Goal: Task Accomplishment & Management: Use online tool/utility

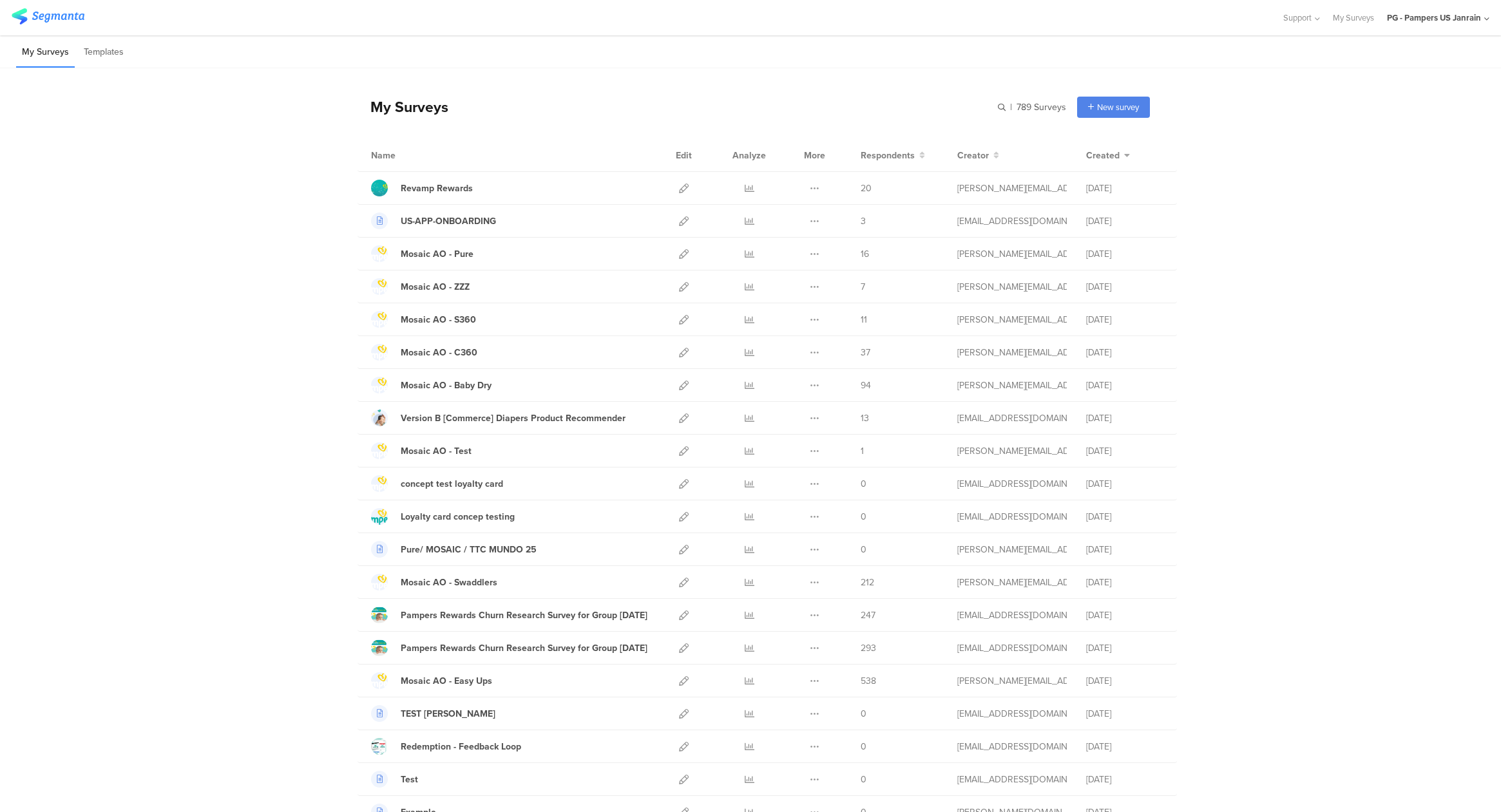
click at [1440, 13] on div "PG - Pampers US Janrain" at bounding box center [1434, 17] width 94 height 12
click at [1379, 309] on span "PG - Pampers [PERSON_NAME]" at bounding box center [1390, 305] width 100 height 12
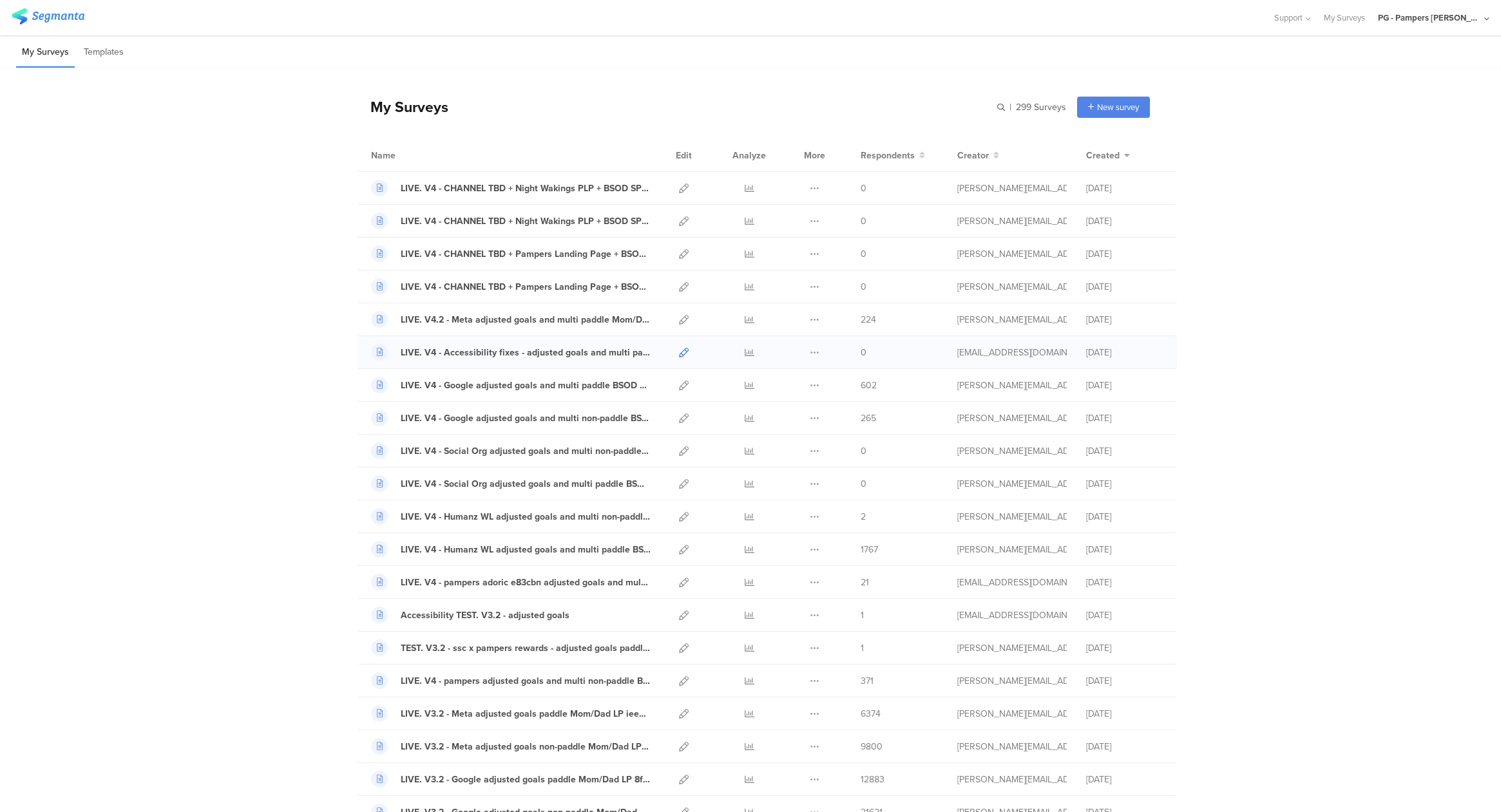
click at [682, 356] on icon at bounding box center [684, 352] width 10 height 10
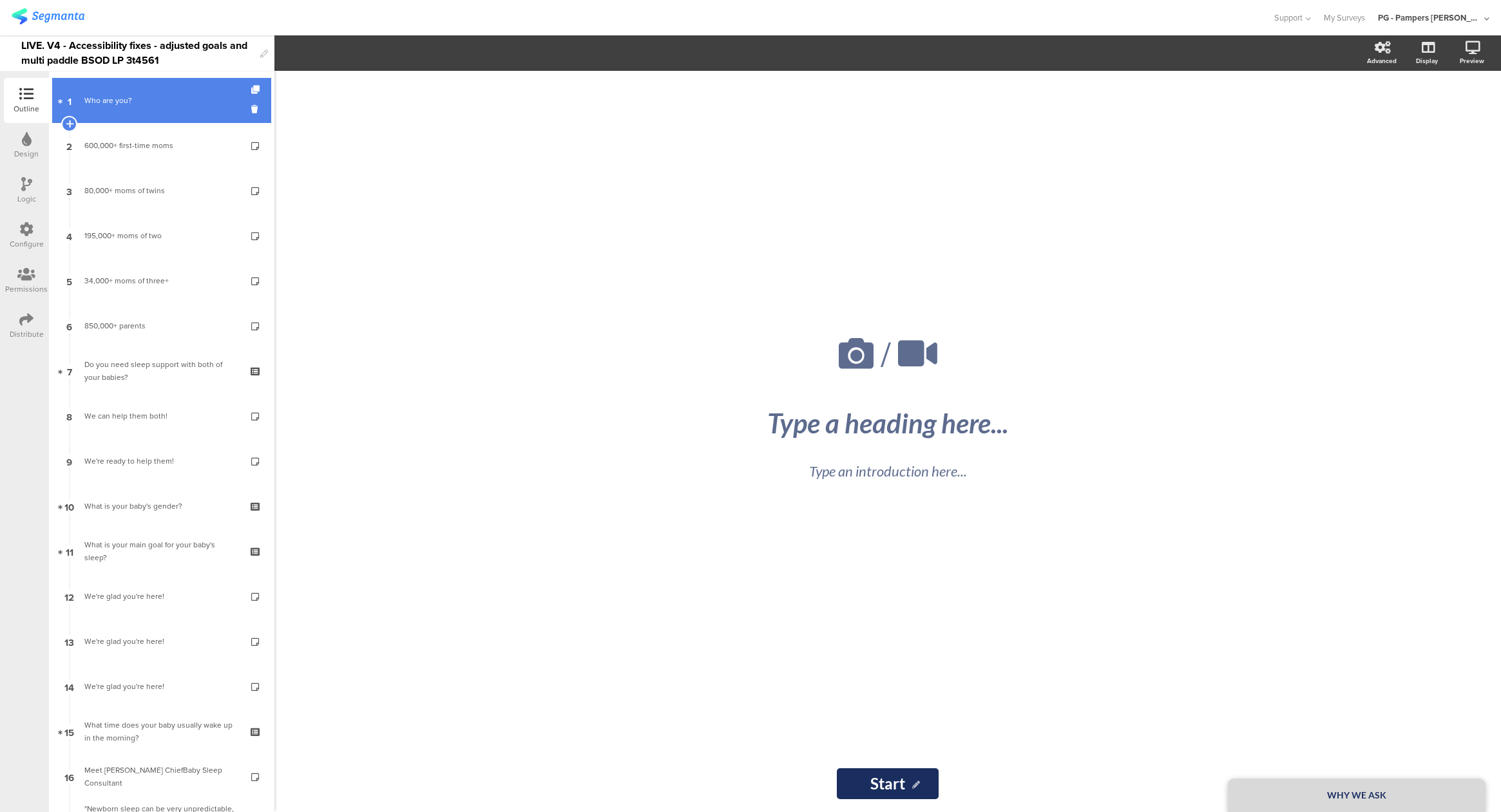
click at [143, 116] on link "1 Who are you?" at bounding box center [162, 100] width 219 height 45
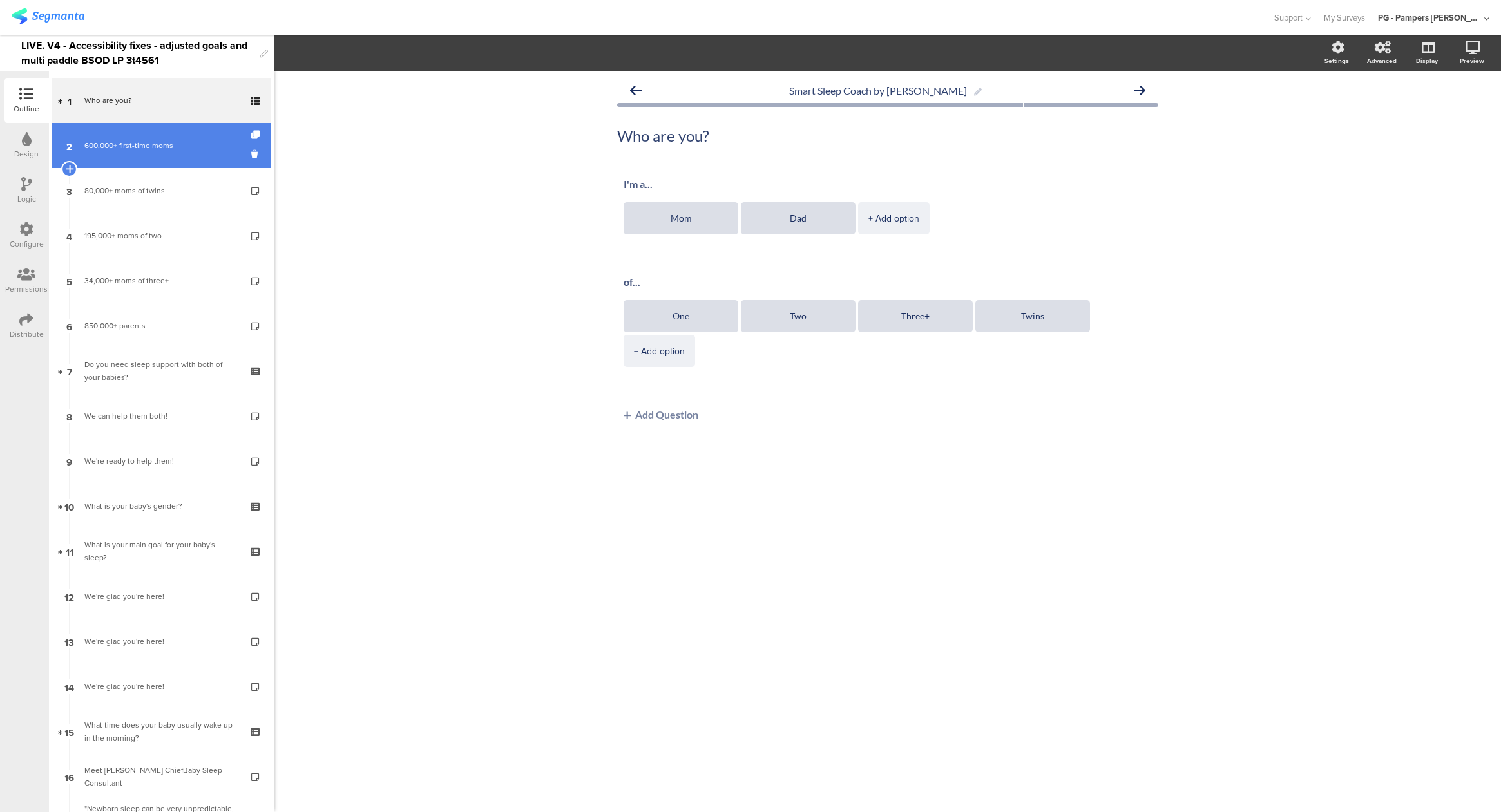
click at [145, 159] on link "2 600,000+ first-time moms" at bounding box center [162, 145] width 219 height 45
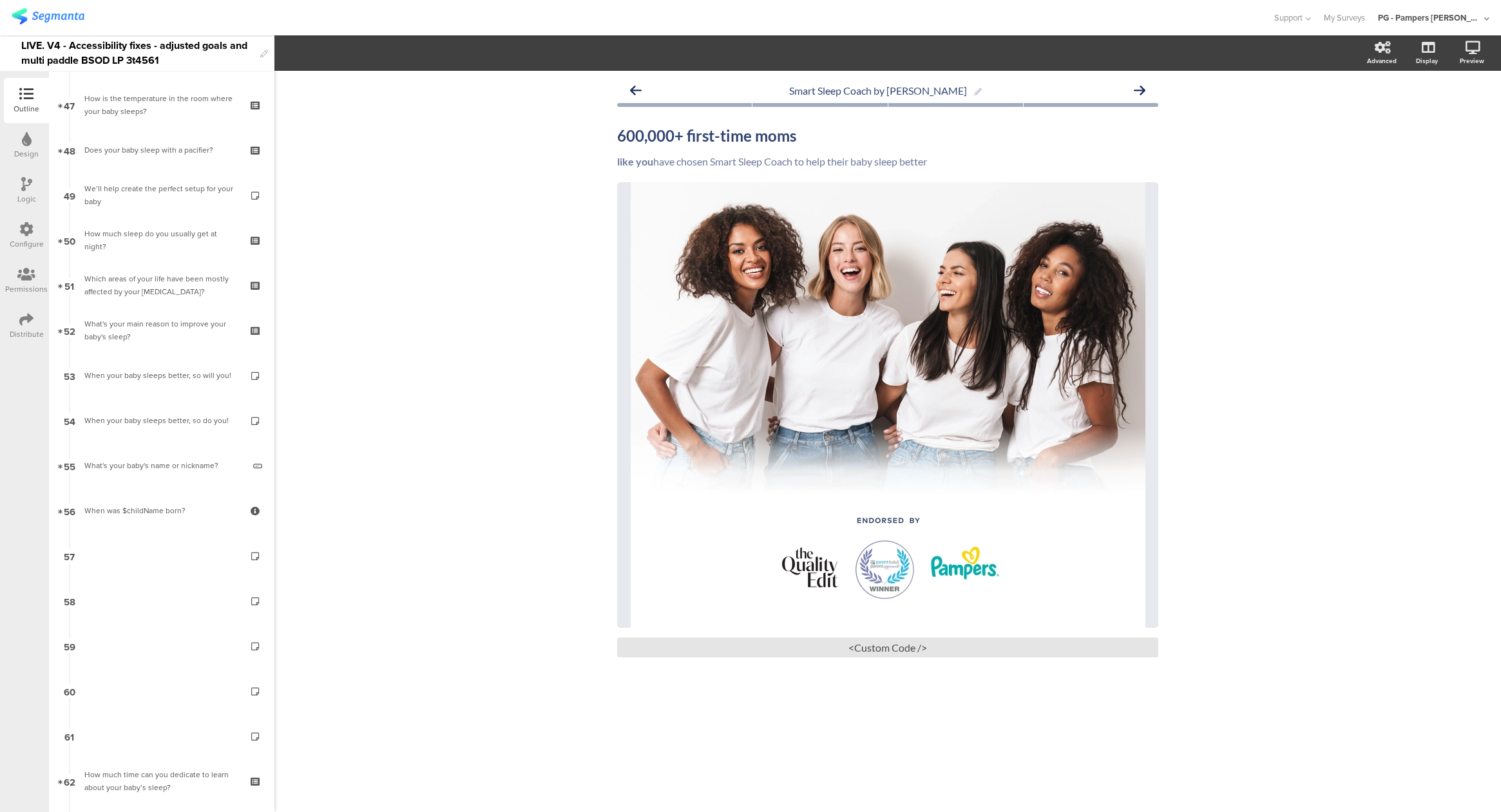
scroll to position [2076, 0]
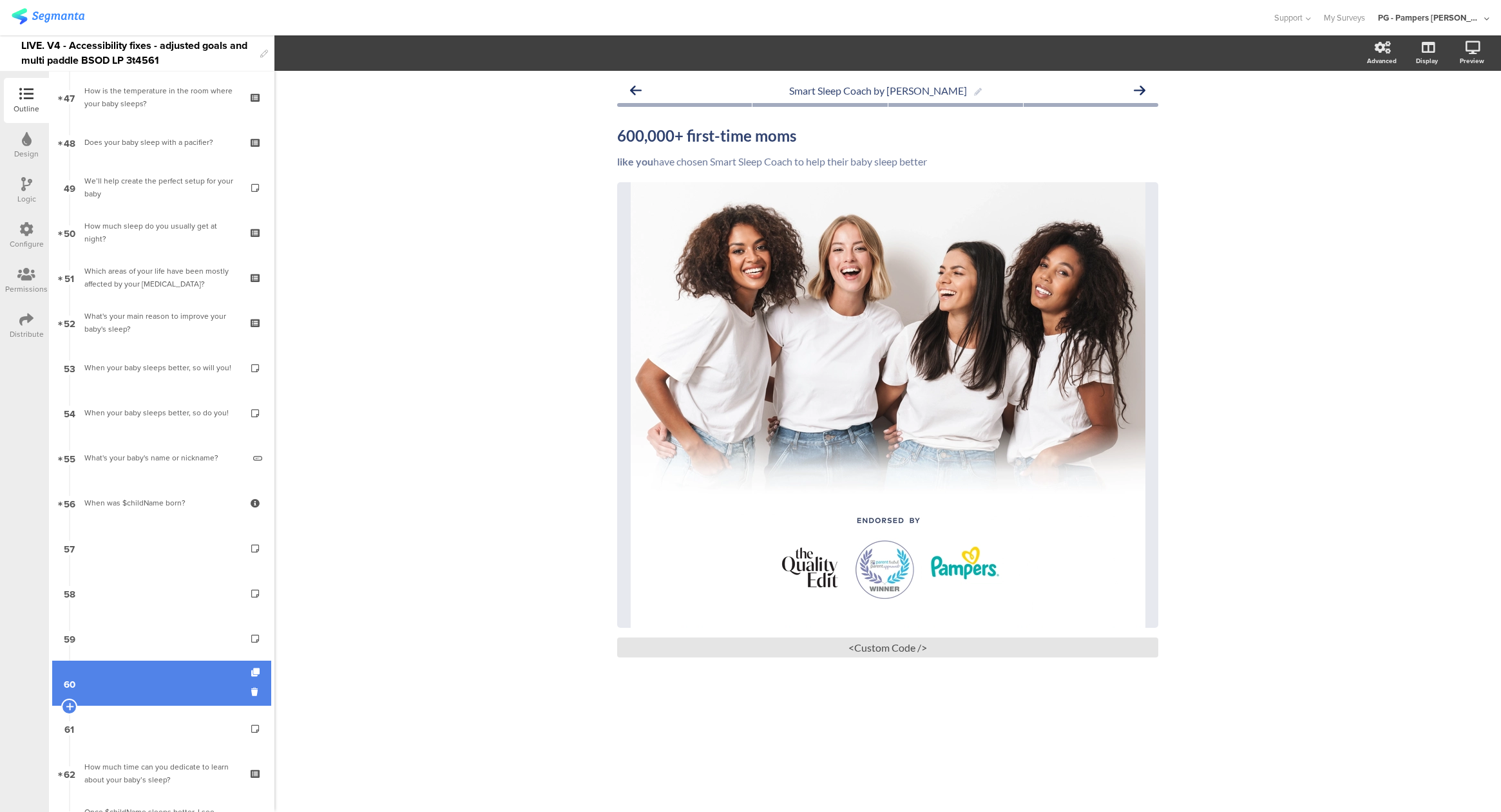
click at [153, 677] on link "60" at bounding box center [162, 684] width 219 height 45
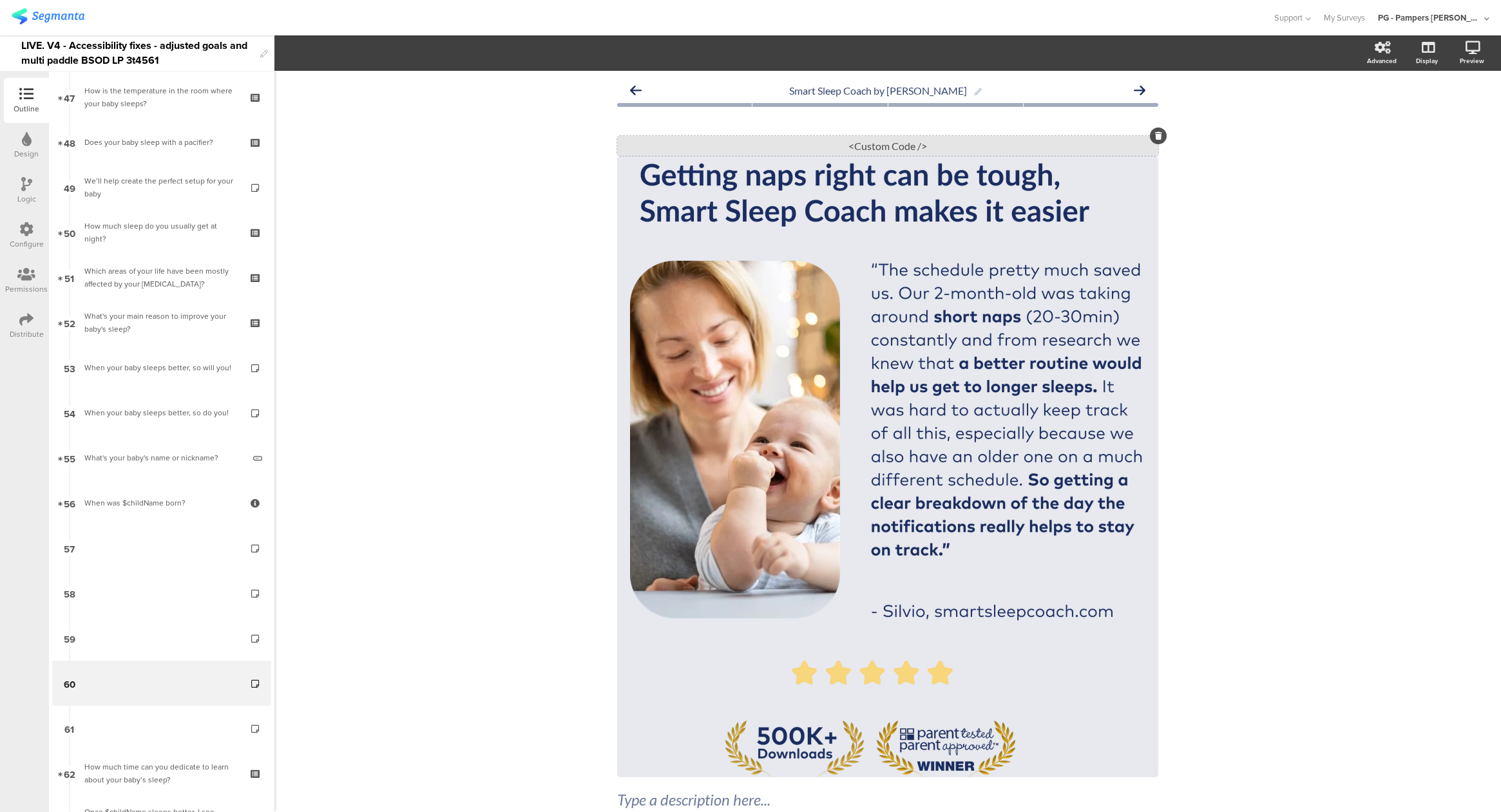
click at [908, 145] on div "<Custom Code />" at bounding box center [888, 145] width 542 height 20
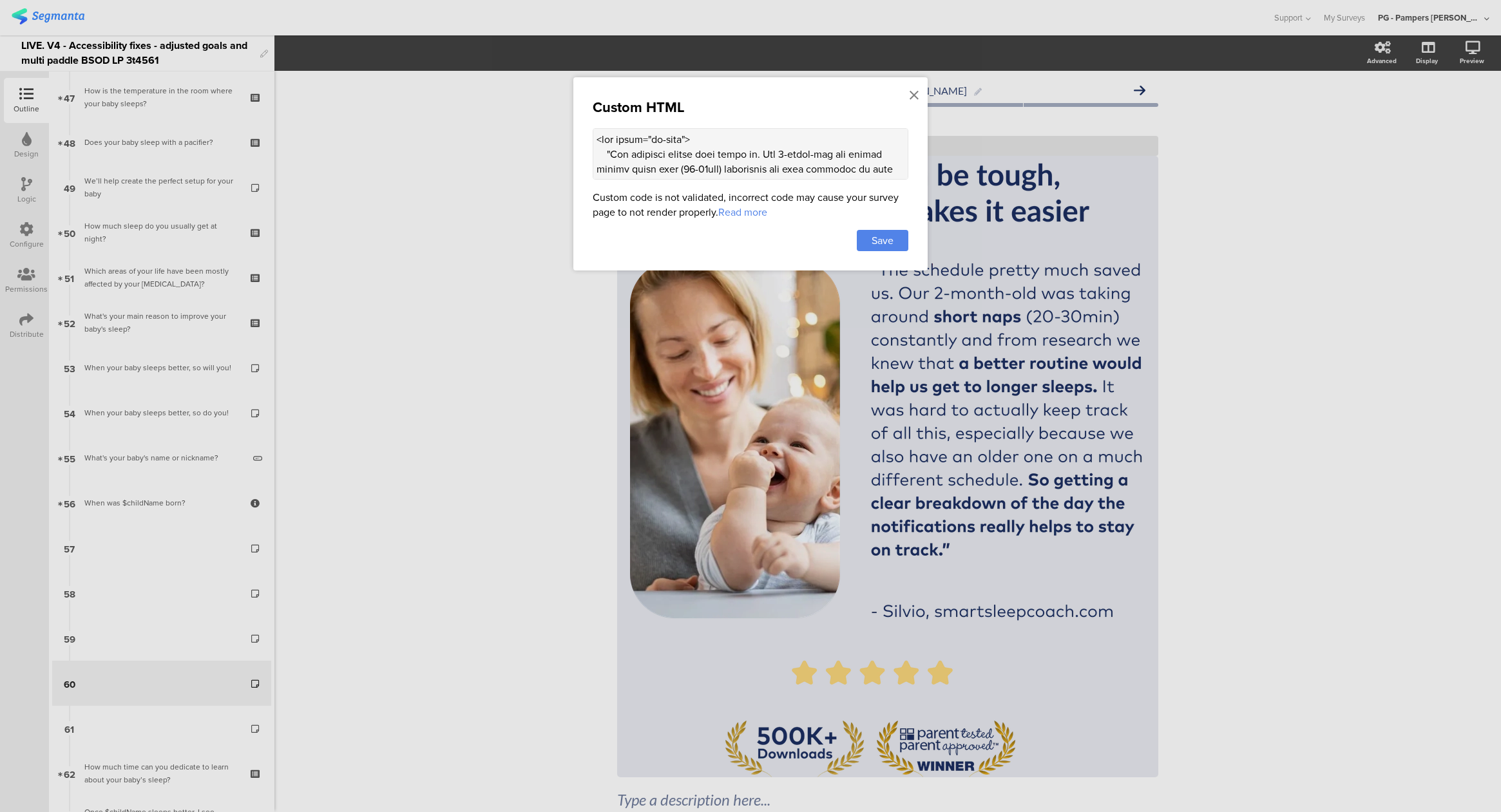
click at [747, 155] on textarea at bounding box center [750, 154] width 316 height 52
click at [443, 196] on div at bounding box center [750, 406] width 1501 height 812
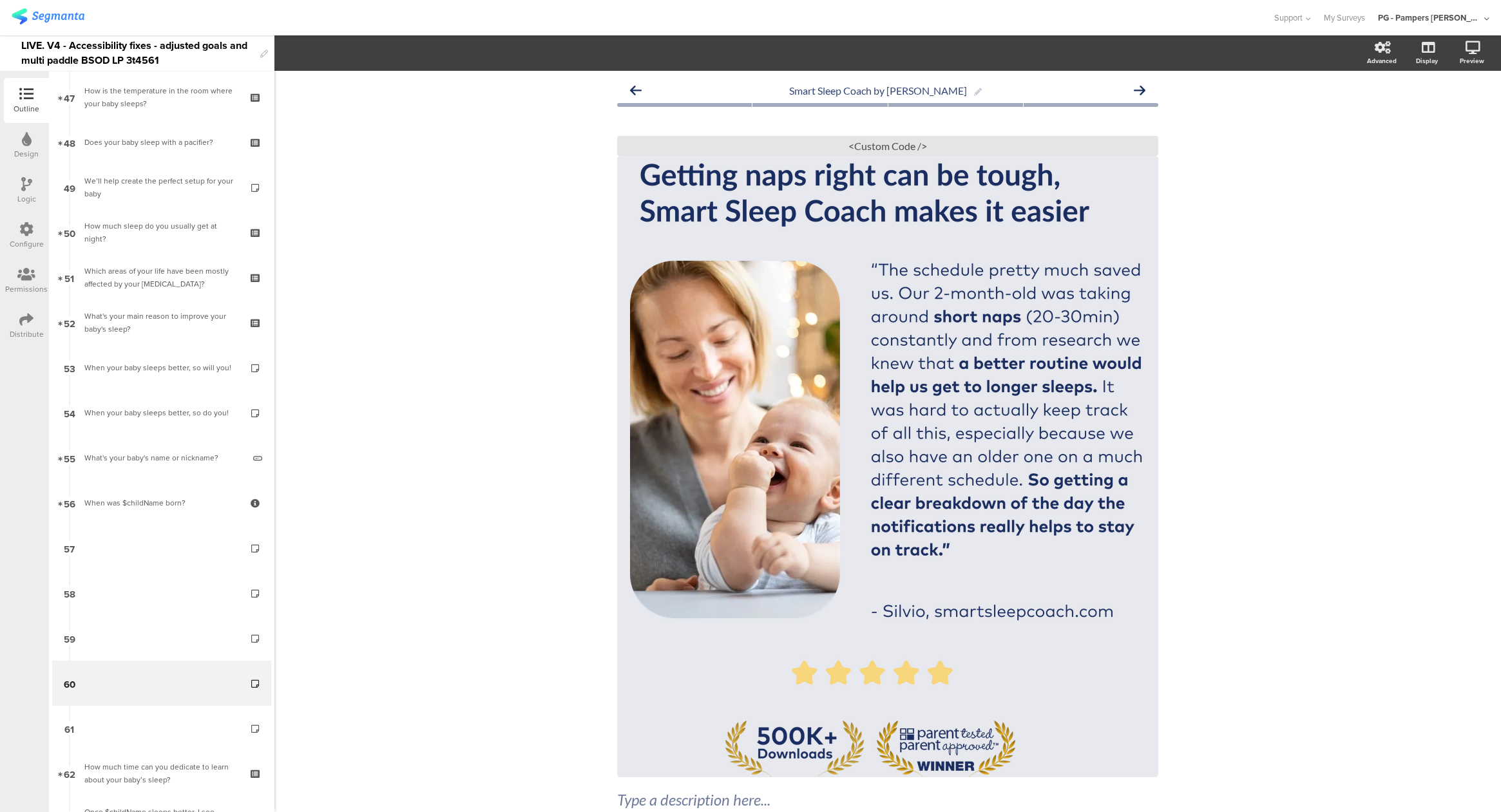
click at [27, 318] on icon at bounding box center [27, 320] width 15 height 15
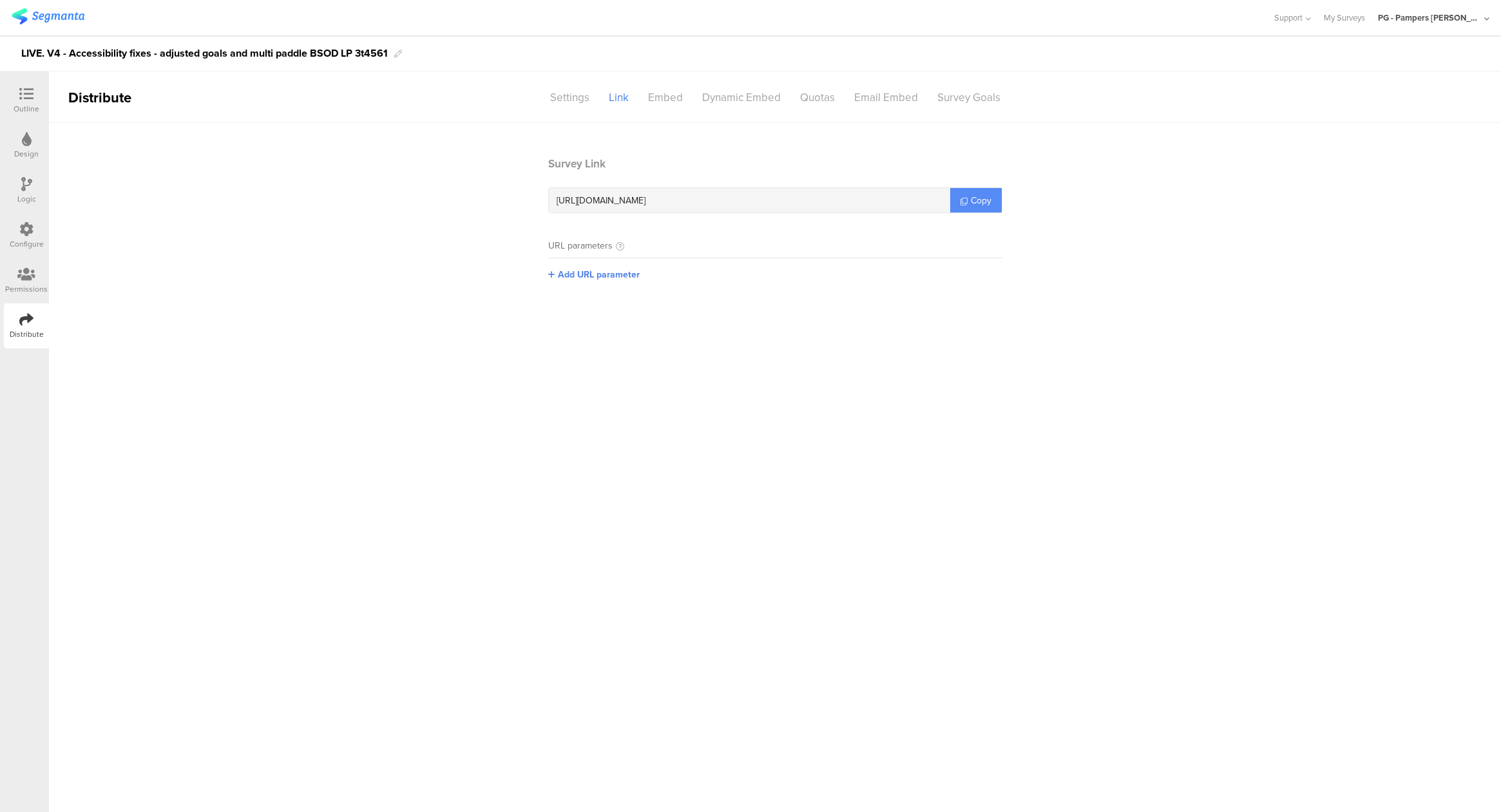
click at [980, 200] on span "Copy" at bounding box center [981, 200] width 21 height 14
